Goal: Check status: Check status

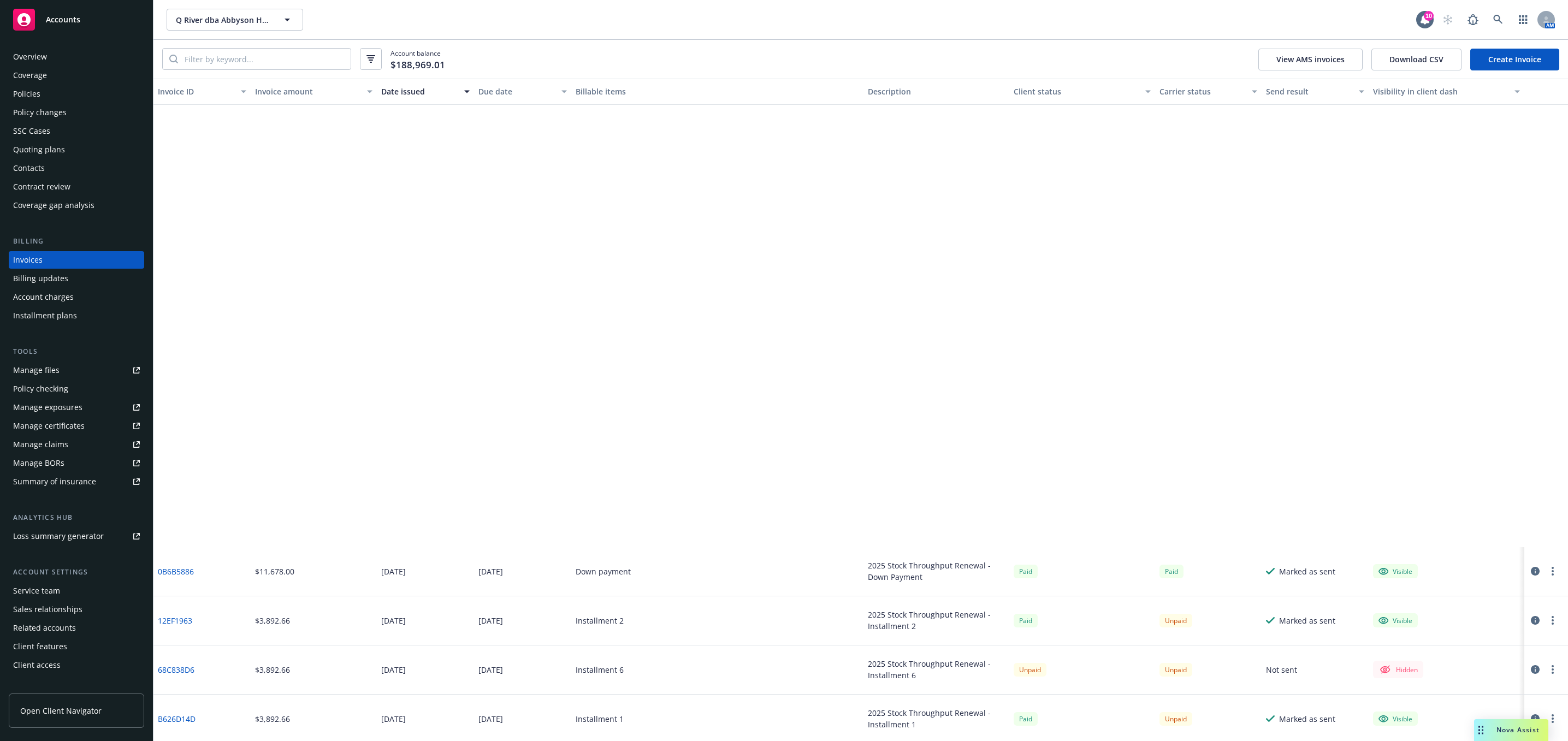
scroll to position [492, 0]
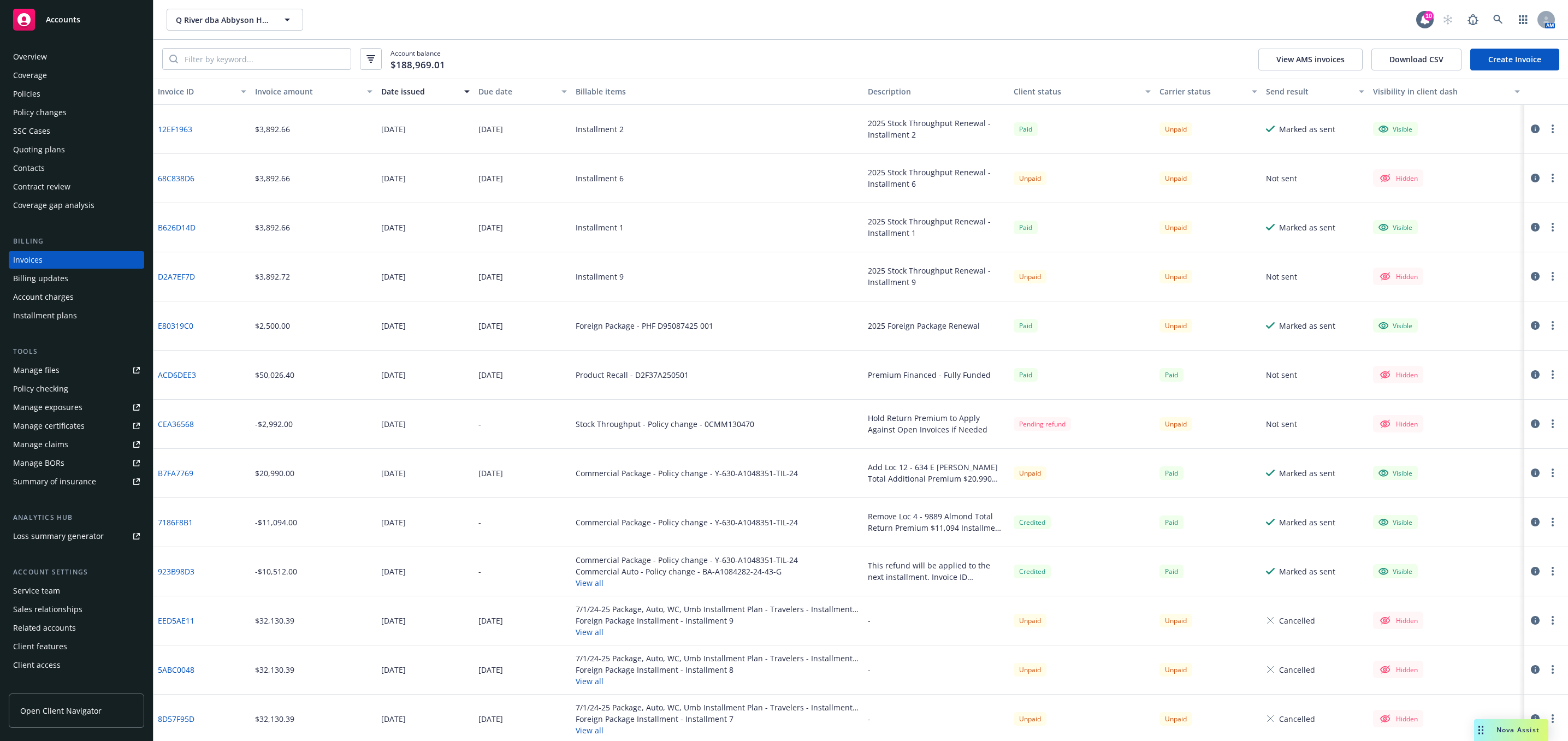
click at [44, 96] on div "Policies" at bounding box center [77, 94] width 127 height 18
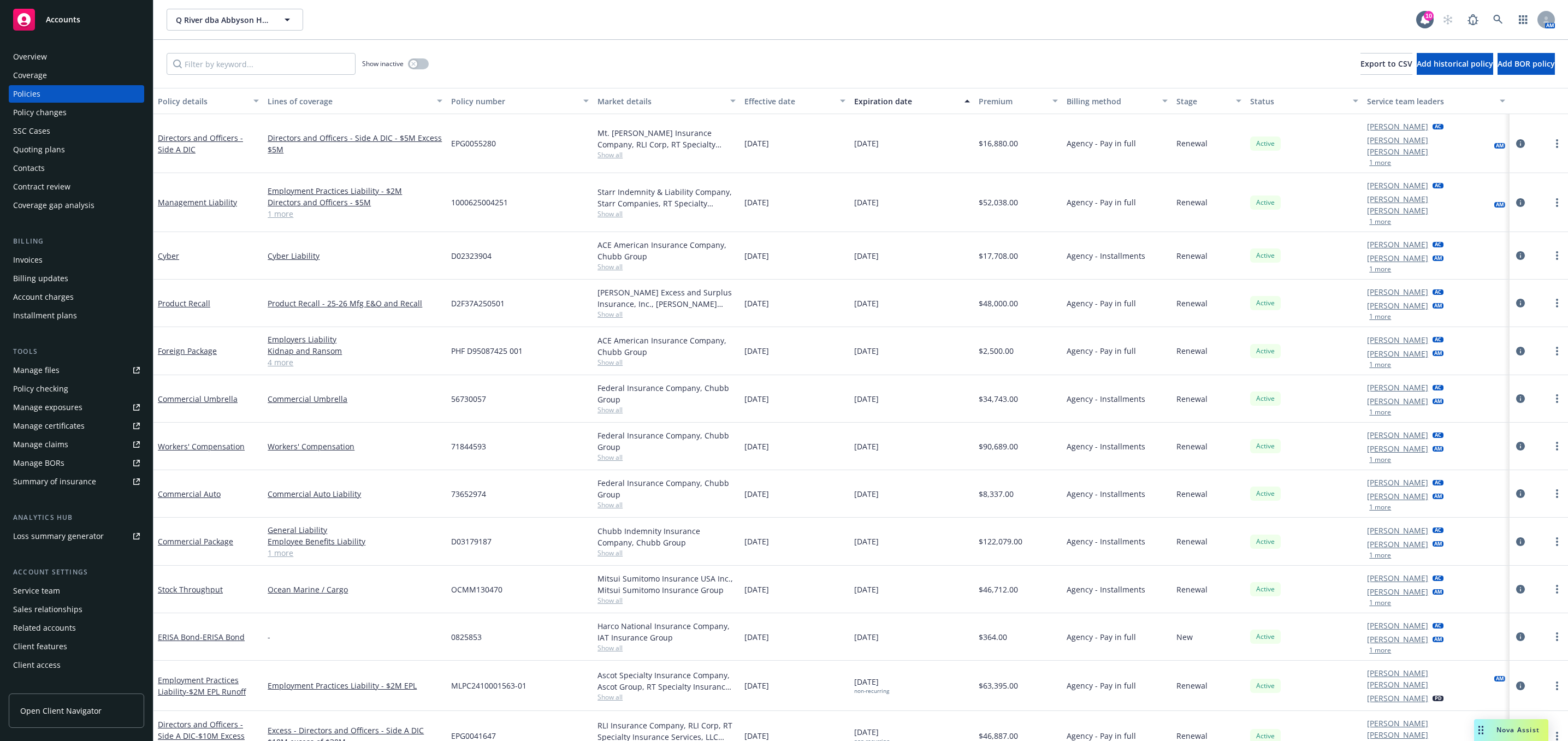
drag, startPoint x: 993, startPoint y: 328, endPoint x: 961, endPoint y: 331, distance: 32.1
click at [961, 331] on div "Foreign Package Employers Liability Kidnap and [PERSON_NAME] General Liability …" at bounding box center [861, 350] width 1415 height 48
click at [810, 33] on div "Q River dba Abbyson Home Q River dba Abbyson Home 10 AM" at bounding box center [861, 19] width 1415 height 40
click at [54, 149] on div "Quoting plans" at bounding box center [39, 149] width 52 height 18
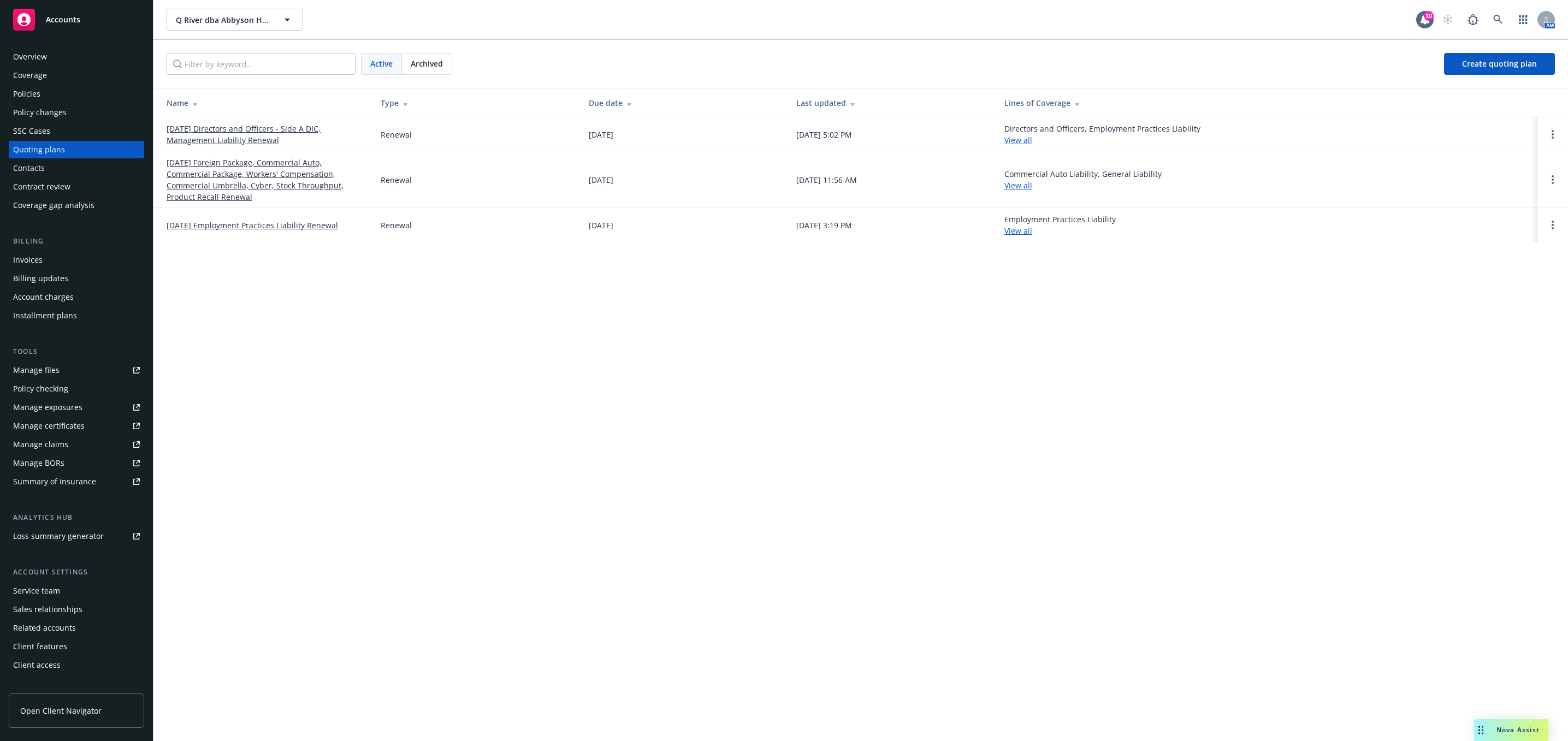
click at [251, 181] on link "[DATE] Foreign Package, Commercial Auto, Commercial Package, Workers' Compensat…" at bounding box center [265, 179] width 197 height 46
